Goal: Task Accomplishment & Management: Manage account settings

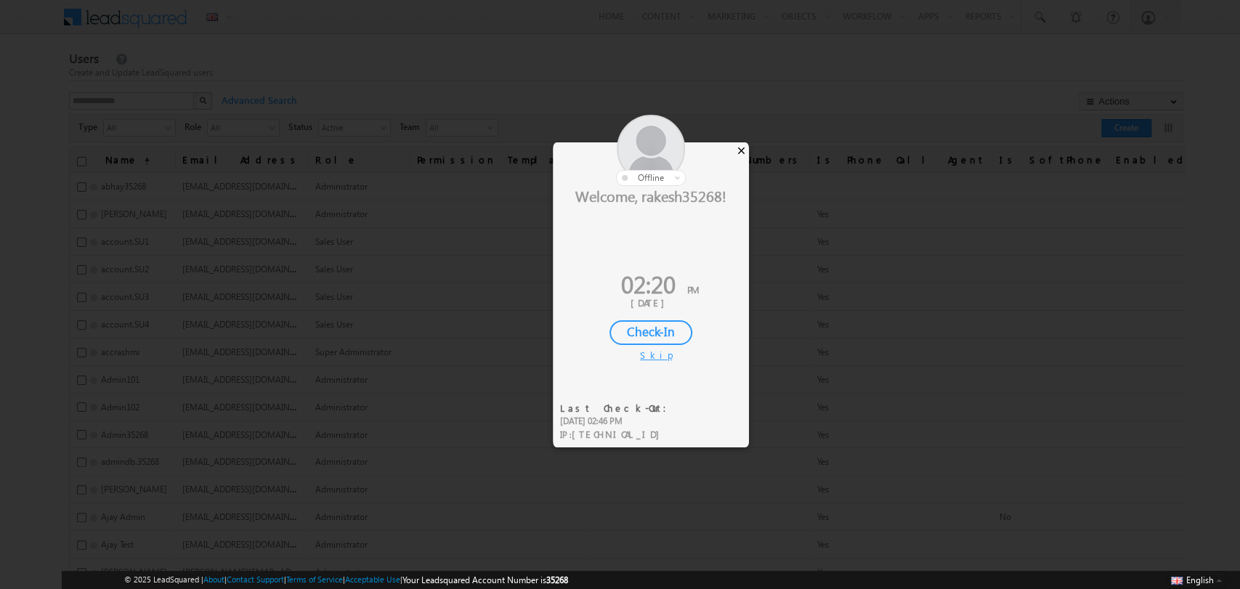
click at [745, 151] on div "×" at bounding box center [741, 150] width 15 height 16
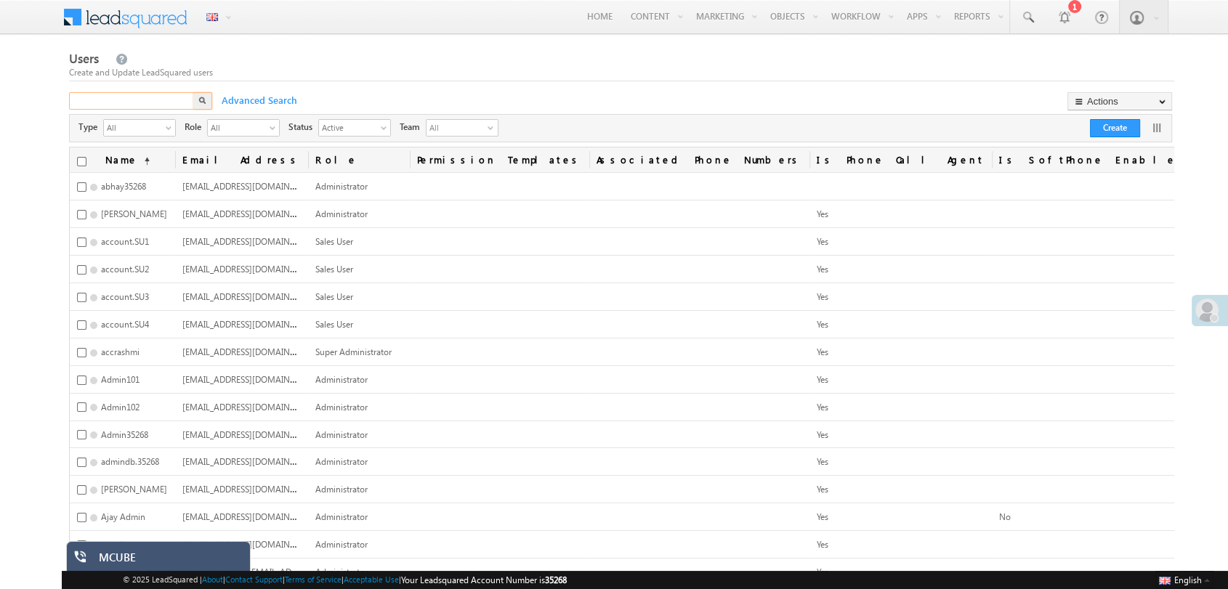
click at [143, 96] on input "text" at bounding box center [132, 100] width 126 height 17
type input "******"
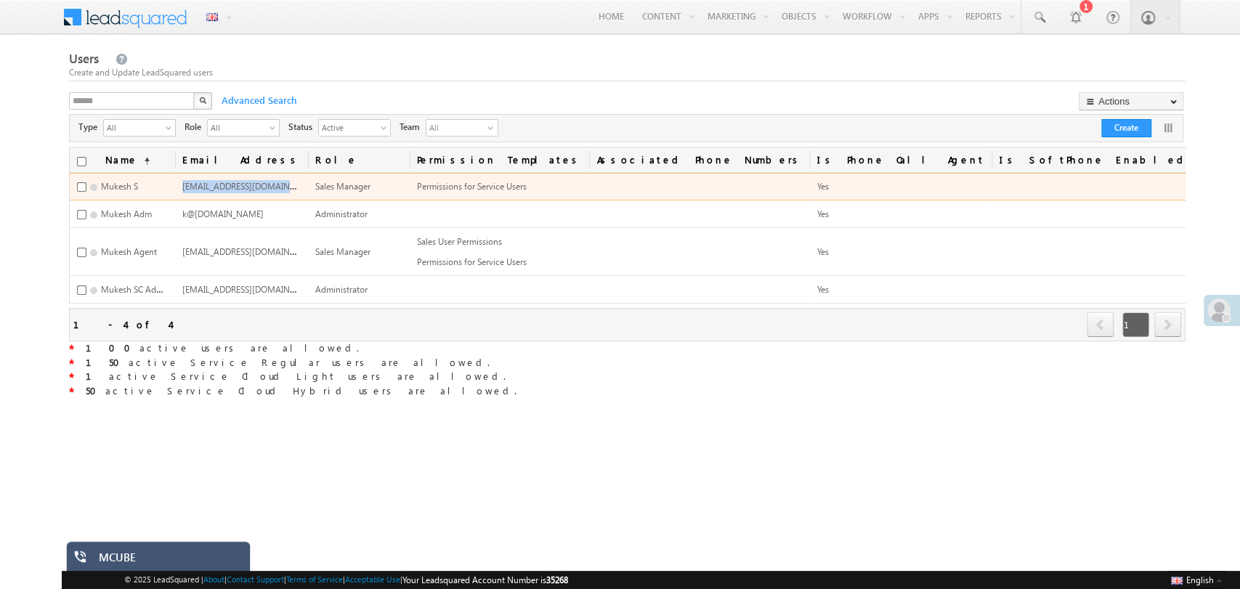
drag, startPoint x: 395, startPoint y: 187, endPoint x: 382, endPoint y: 185, distance: 13.3
click at [308, 185] on td "mukesh.35268@lsqdev.in" at bounding box center [241, 187] width 133 height 28
copy span "mukesh.35268@lsqdev.in"
click at [1148, 269] on link "Change Password" at bounding box center [1200, 272] width 105 height 17
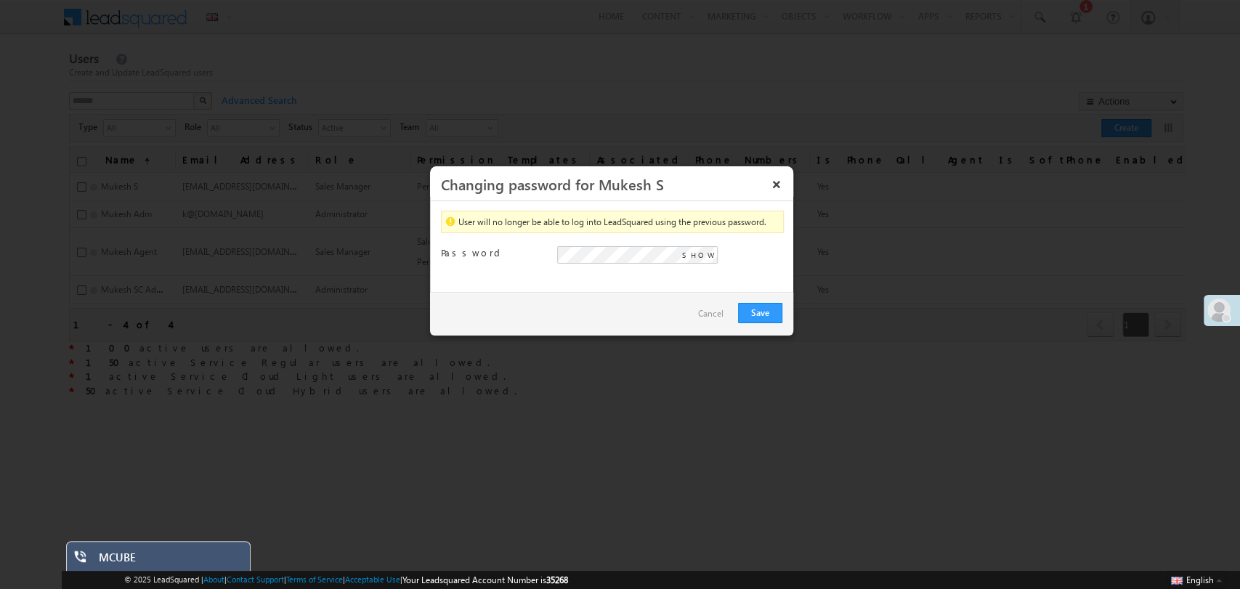
click at [697, 253] on span "SHOW" at bounding box center [698, 254] width 33 height 13
click at [582, 280] on div "User will no longer be able to log into LeadSquared using the previous password…" at bounding box center [611, 246] width 363 height 91
click at [769, 317] on button "Save" at bounding box center [760, 313] width 44 height 20
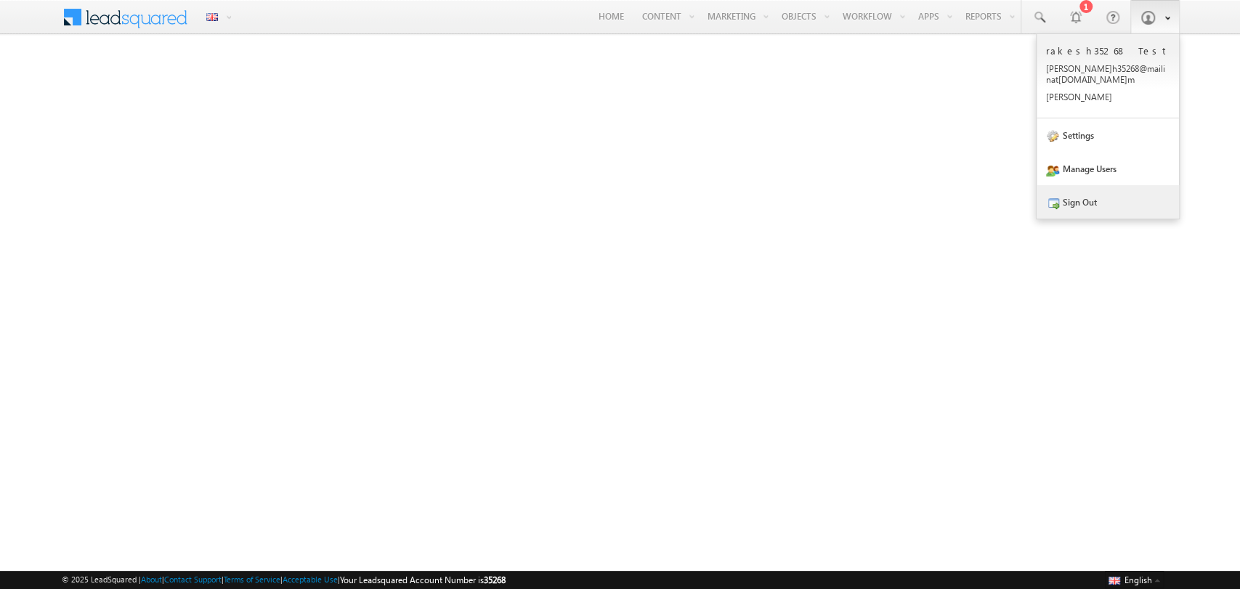
click at [1107, 199] on link "Sign Out" at bounding box center [1108, 201] width 142 height 33
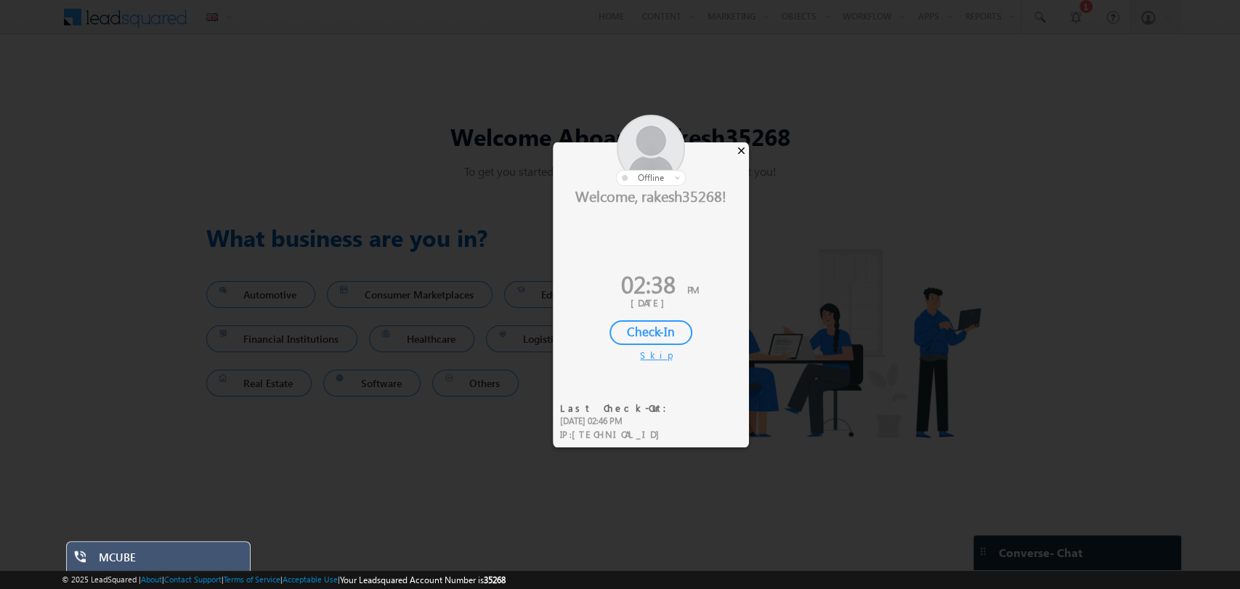
click at [737, 149] on div "×" at bounding box center [741, 150] width 15 height 16
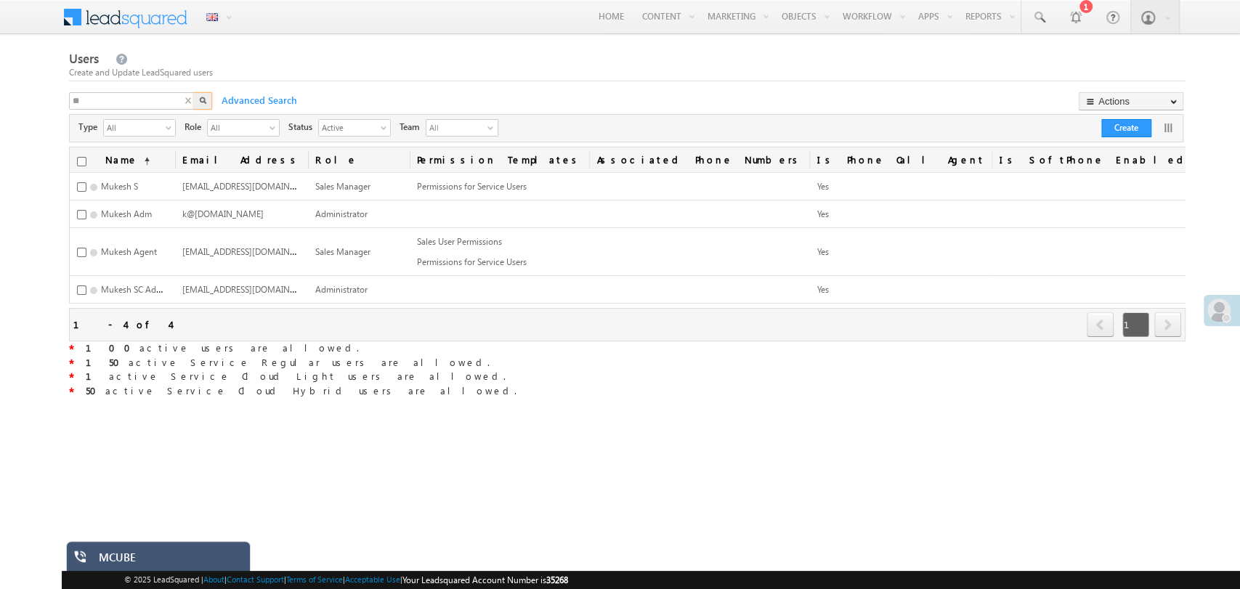
type input "*"
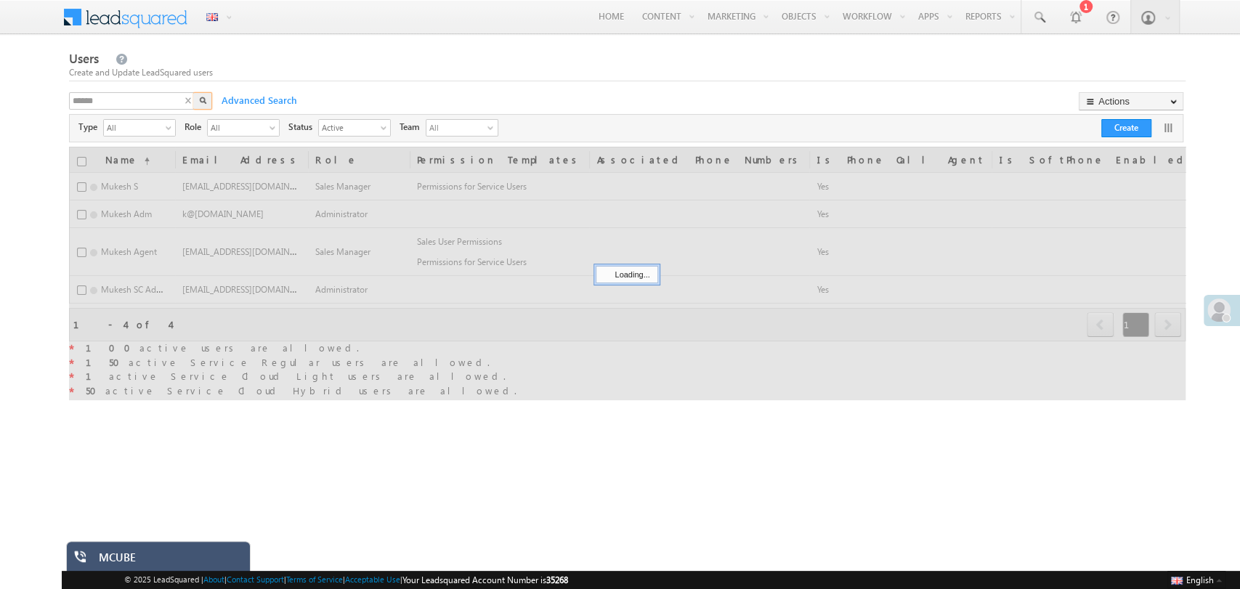
type input "******"
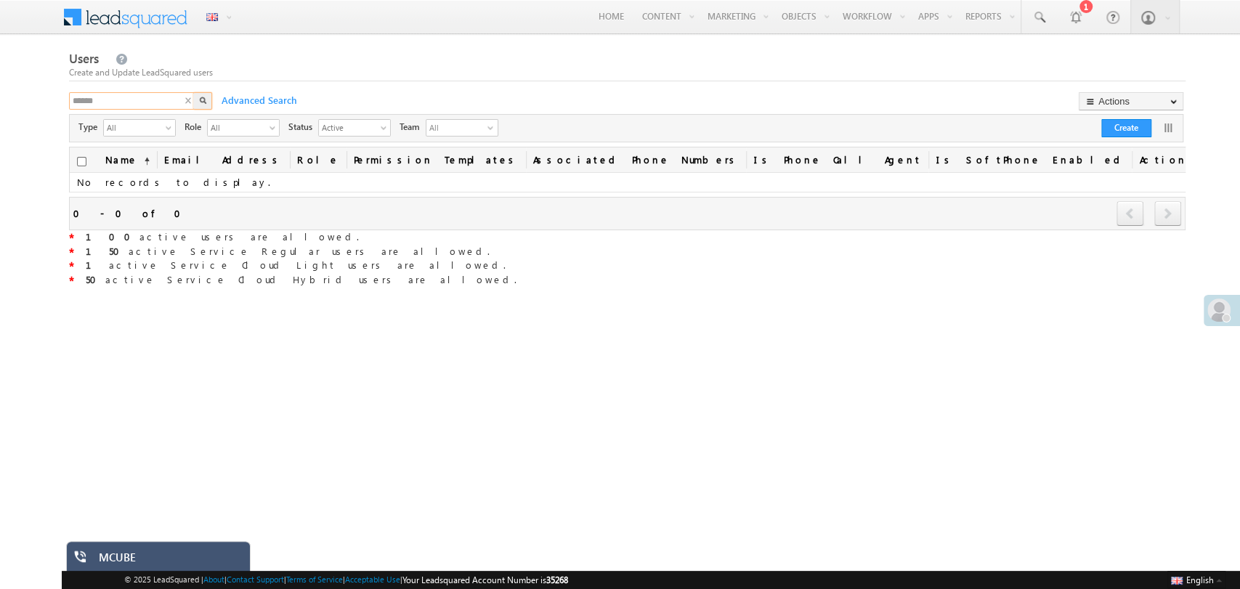
click at [121, 105] on input "******" at bounding box center [132, 100] width 126 height 17
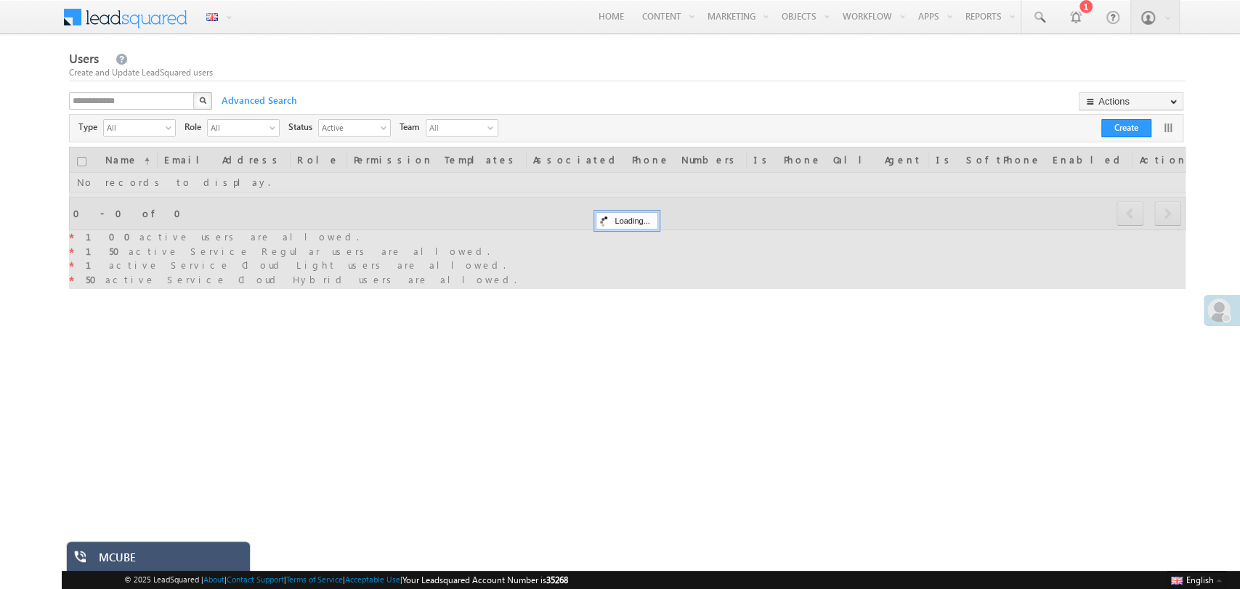
click at [186, 99] on div "X" at bounding box center [141, 102] width 145 height 21
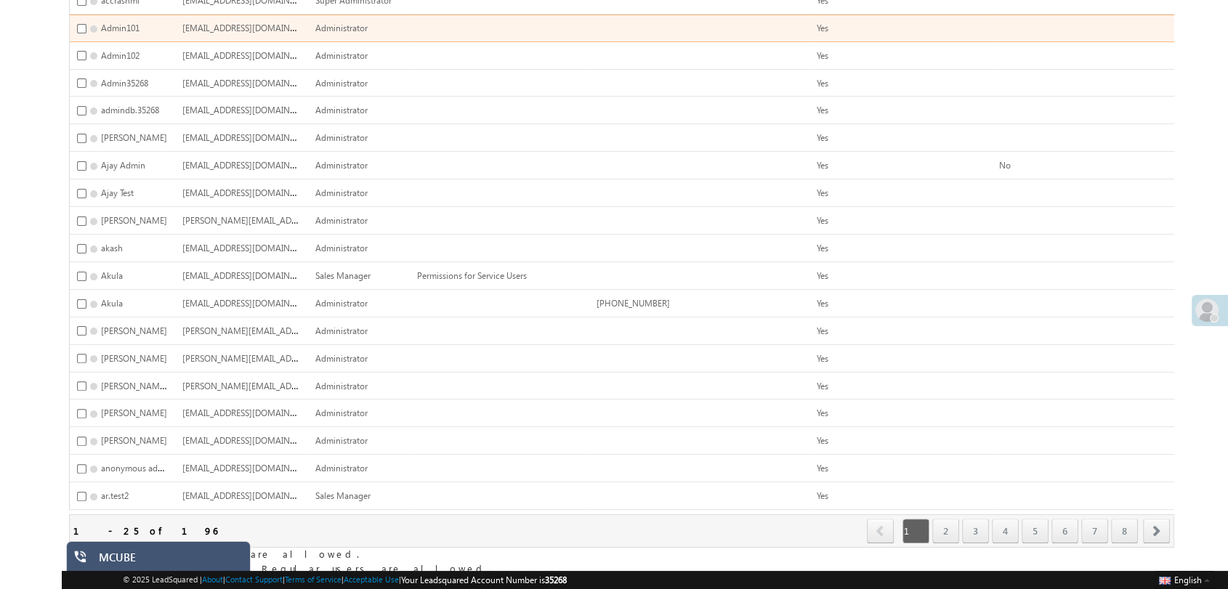
scroll to position [405, 0]
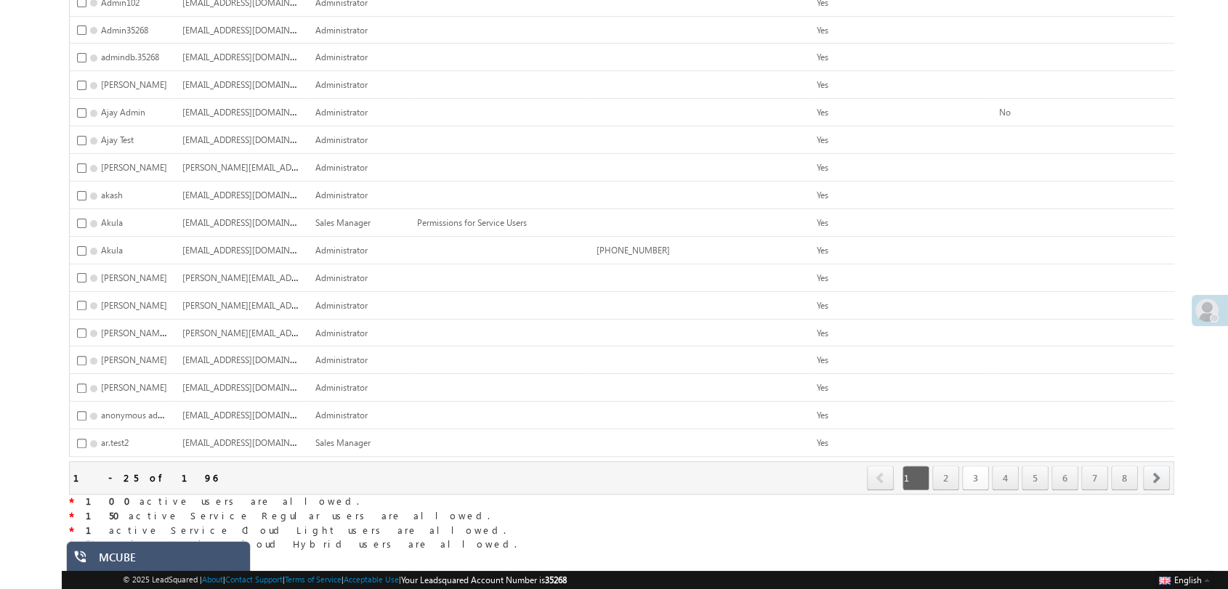
click at [973, 466] on link "3" at bounding box center [975, 478] width 27 height 25
click at [1027, 466] on link "5" at bounding box center [1034, 478] width 27 height 25
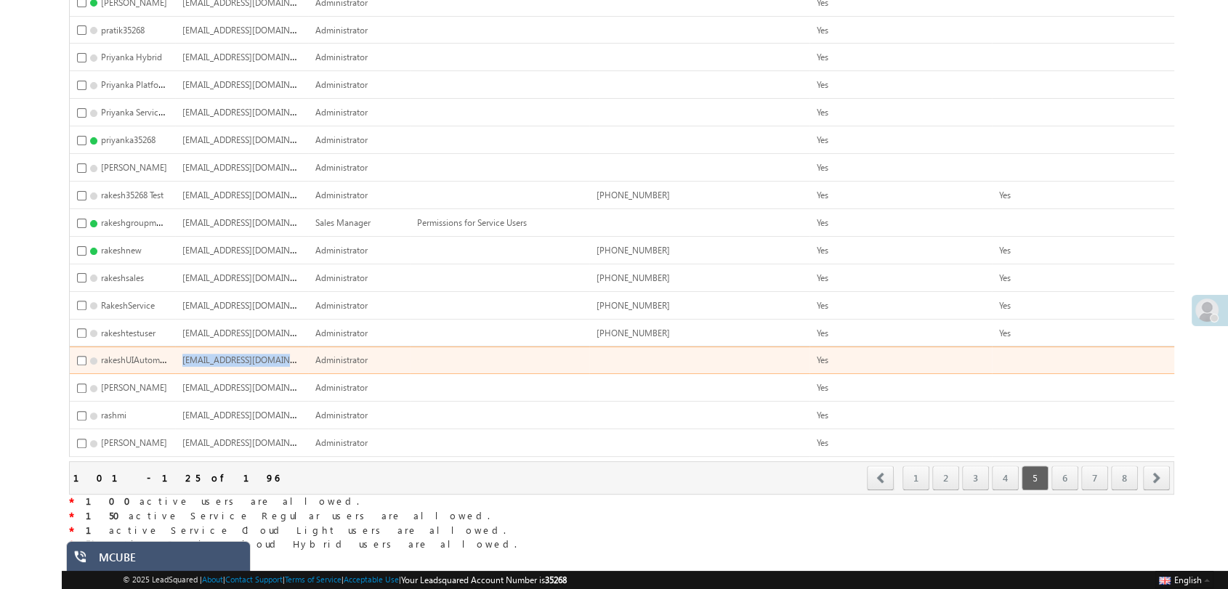
drag, startPoint x: 401, startPoint y: 350, endPoint x: 394, endPoint y: 342, distance: 10.3
click at [308, 347] on td "rakeshAutomation@lsqdev.in" at bounding box center [241, 361] width 133 height 28
copy span "rakeshAutomation@lsqdev.in"
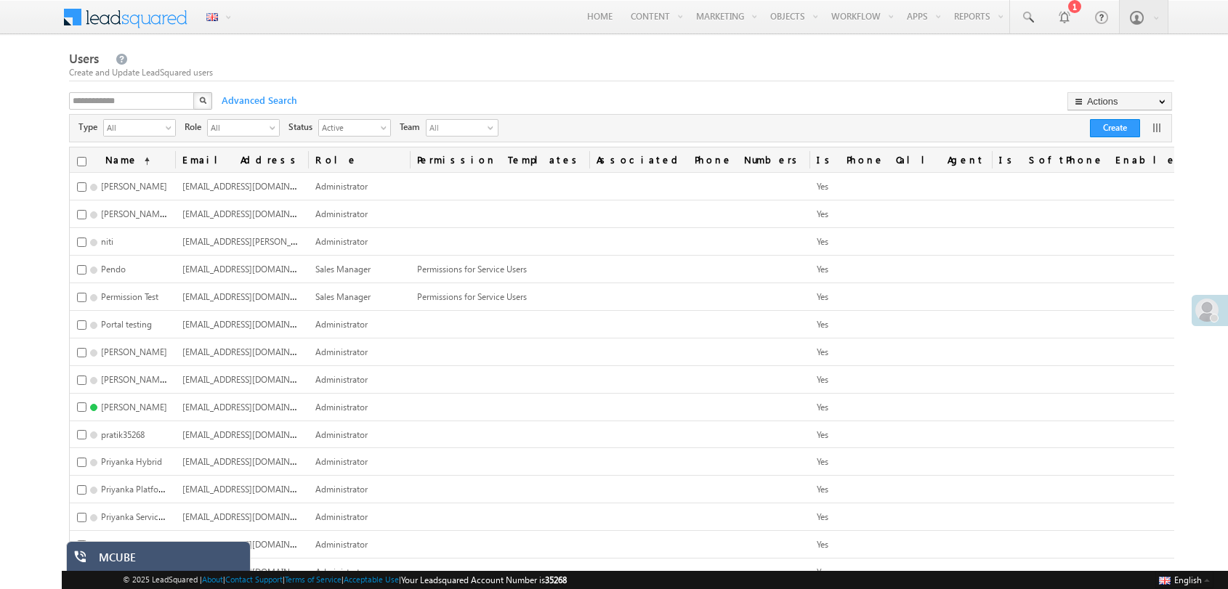
scroll to position [405, 0]
